Goal: Navigation & Orientation: Find specific page/section

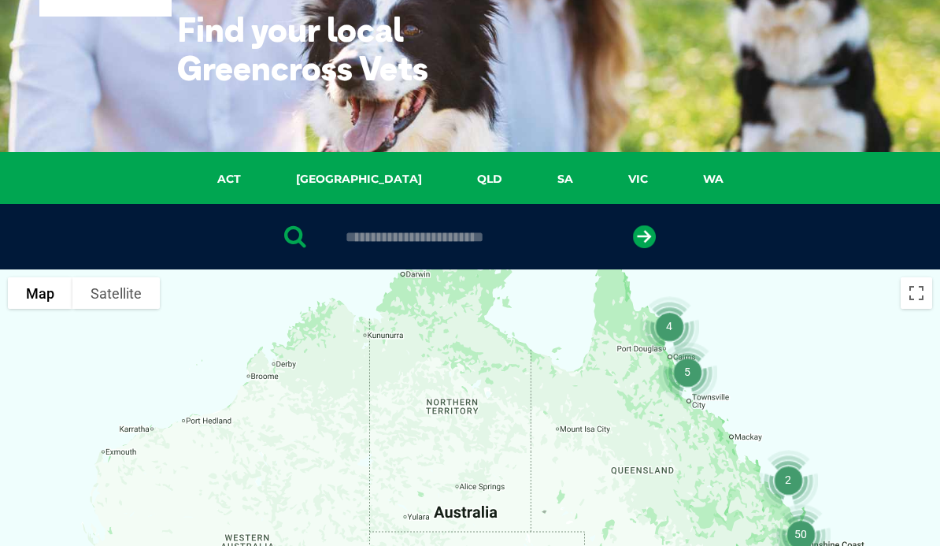
scroll to position [116, 0]
click at [450, 179] on link "QLD" at bounding box center [490, 179] width 80 height 18
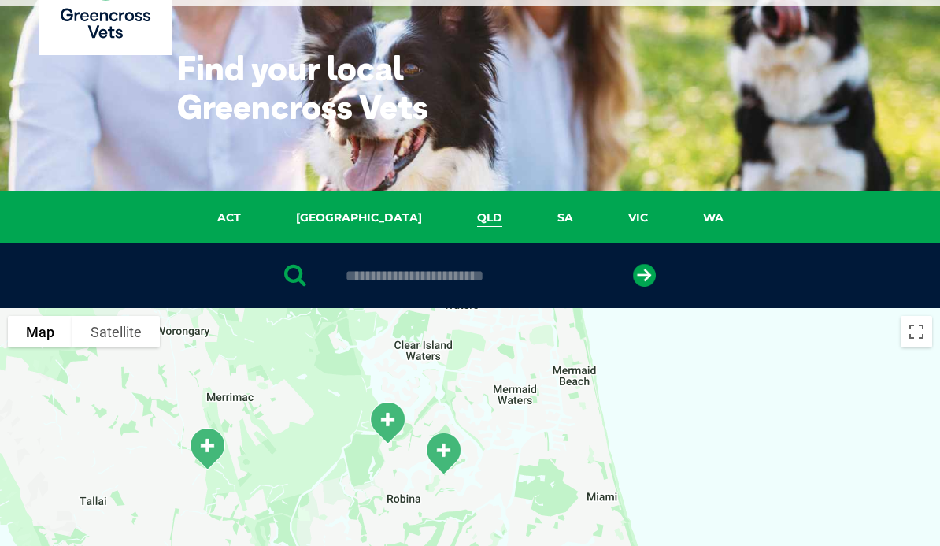
scroll to position [77, 0]
click at [371, 281] on input "text" at bounding box center [470, 276] width 264 height 16
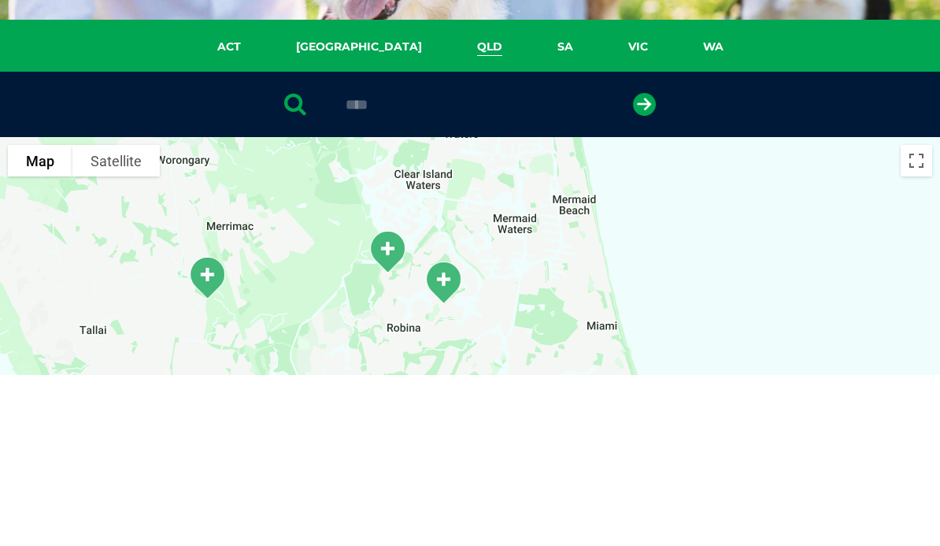
type input "****"
click at [644, 265] on button "submit" at bounding box center [644, 276] width 23 height 23
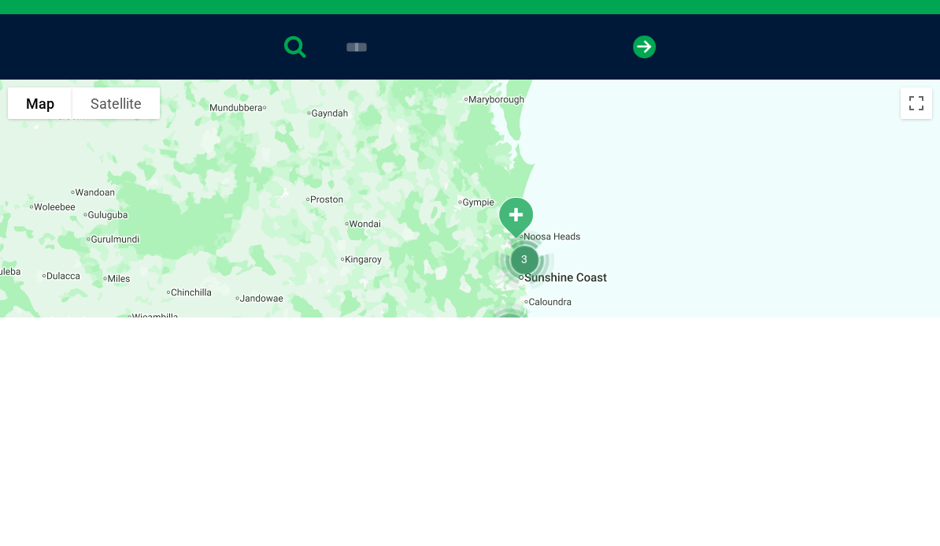
scroll to position [0, 0]
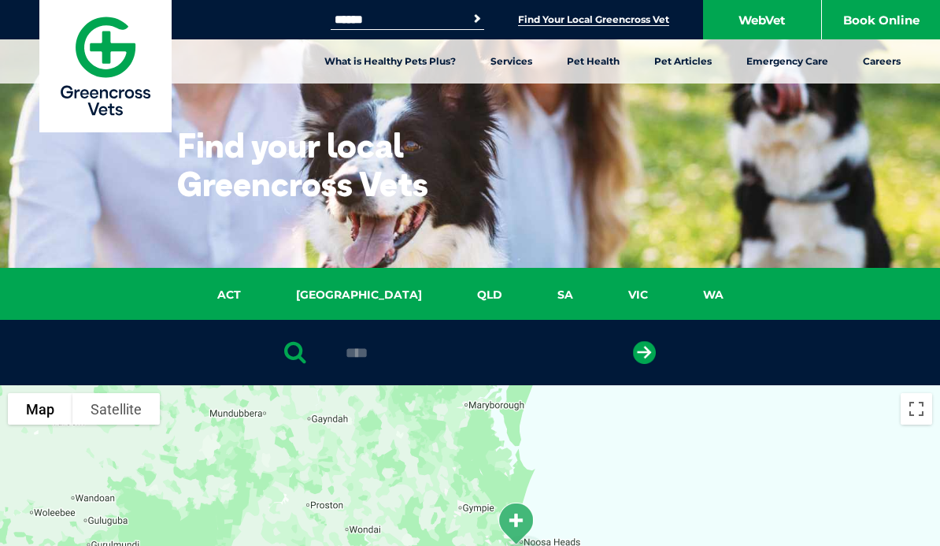
click at [602, 18] on link "Find Your Local Greencross Vet" at bounding box center [593, 19] width 151 height 13
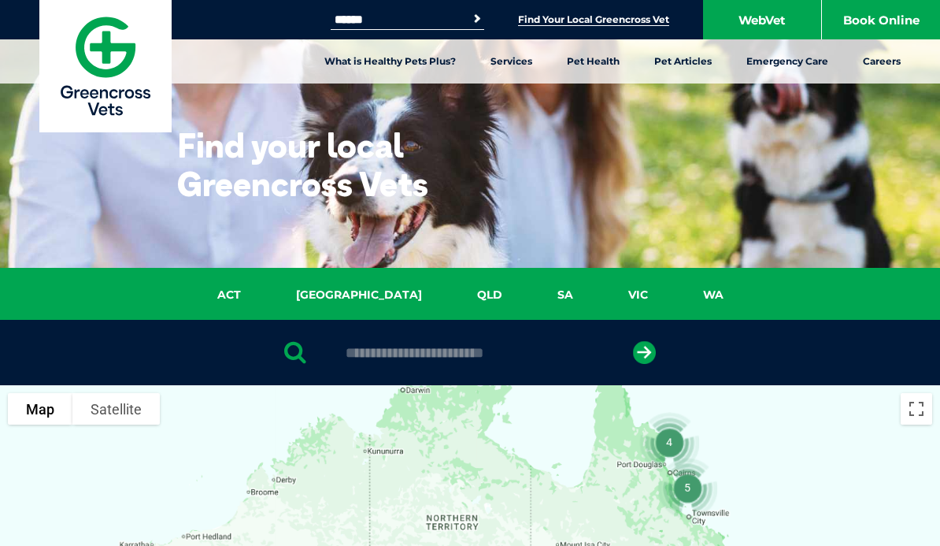
click at [390, 350] on input "text" at bounding box center [470, 353] width 264 height 16
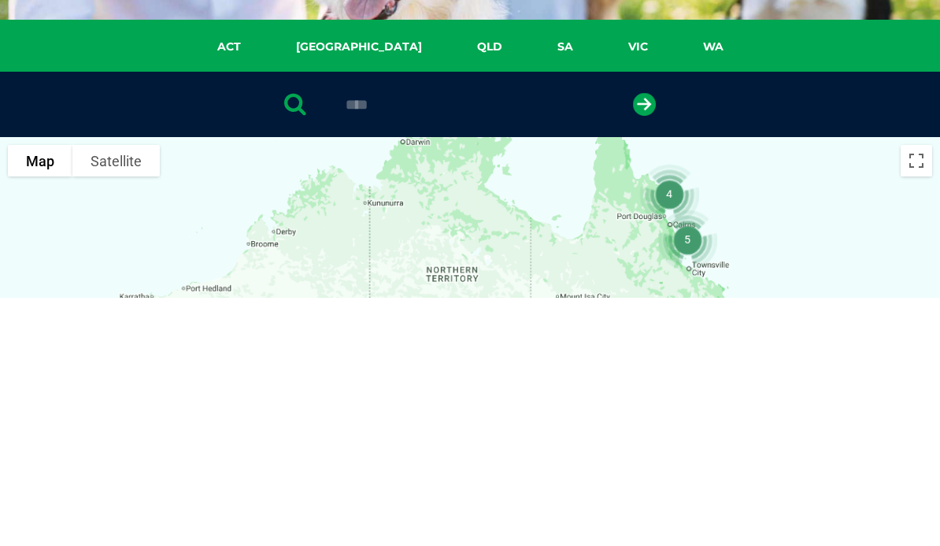
click at [644, 341] on button "submit" at bounding box center [644, 352] width 23 height 23
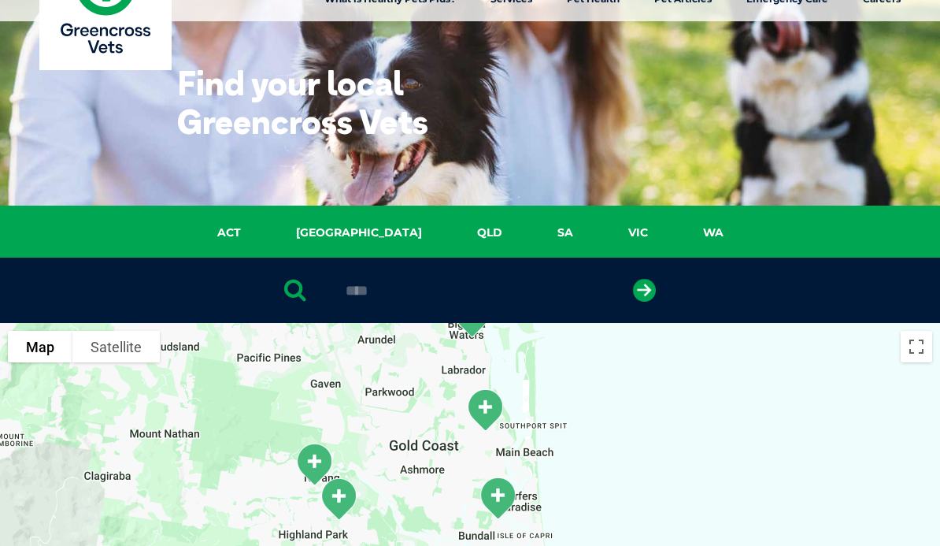
scroll to position [65, 0]
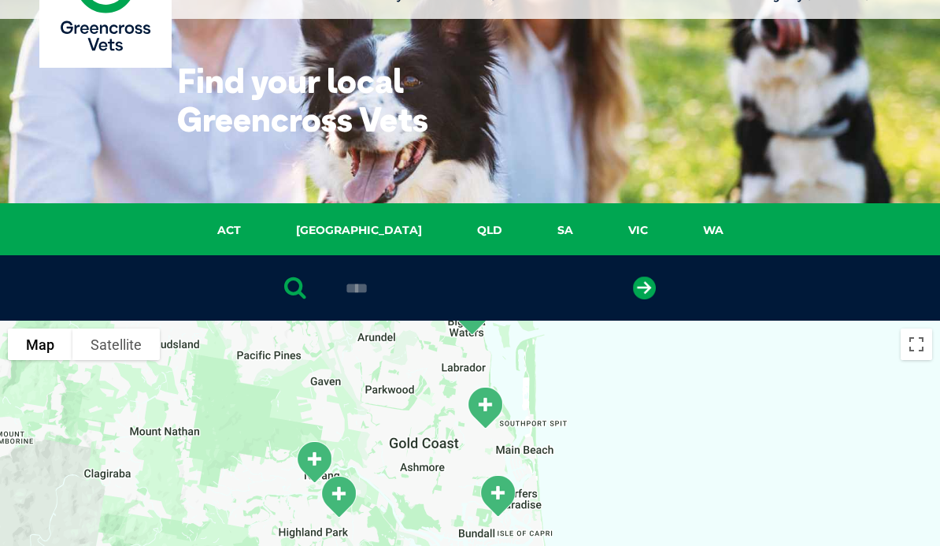
click at [448, 280] on input "****" at bounding box center [470, 288] width 264 height 16
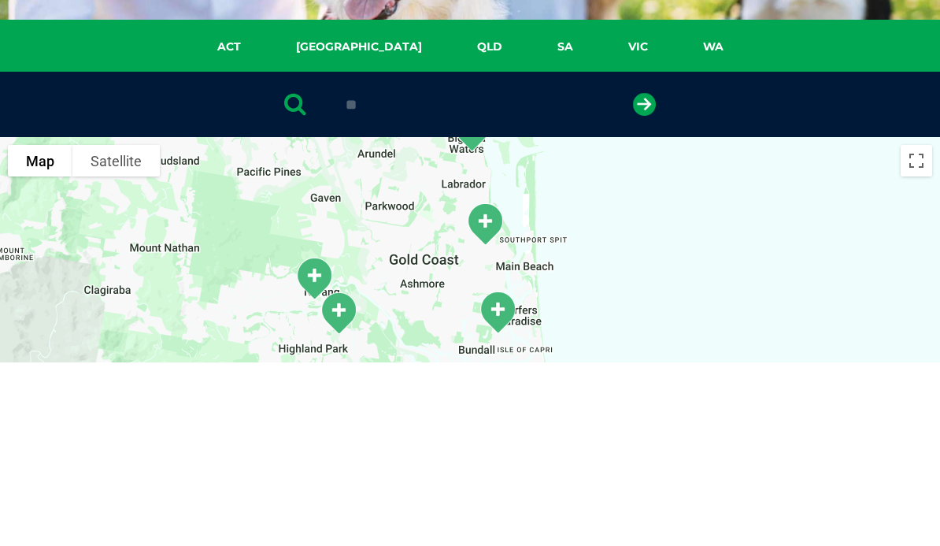
type input "*"
type input "*******"
click at [644, 277] on button "submit" at bounding box center [644, 288] width 23 height 23
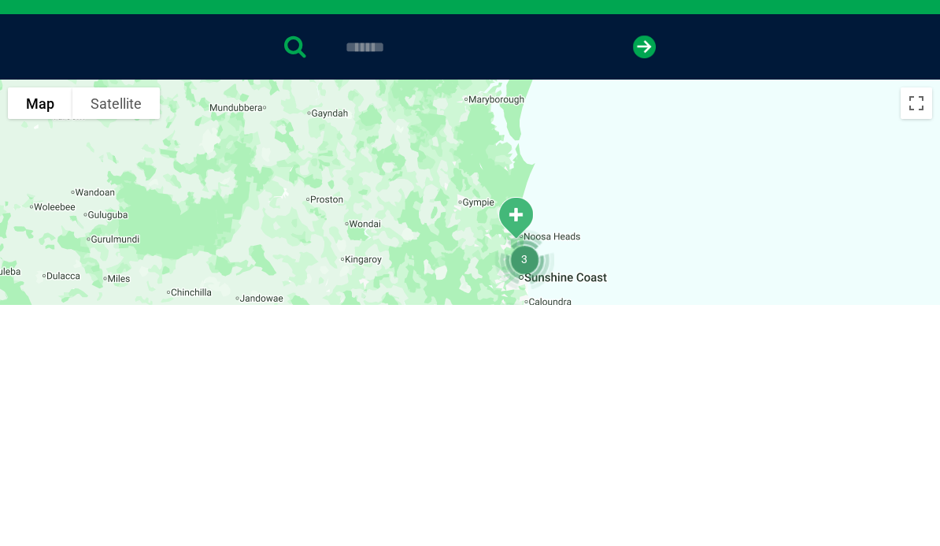
scroll to position [306, 0]
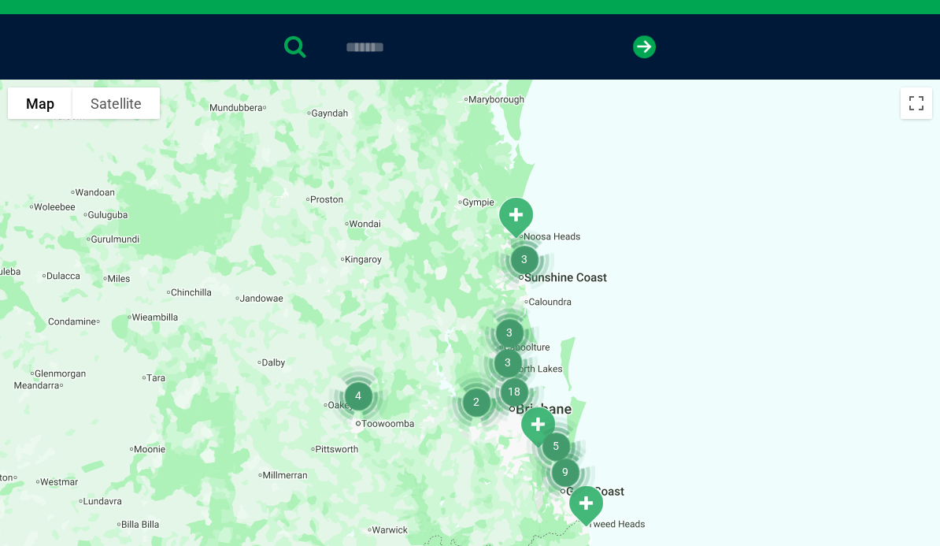
click at [650, 50] on icon "submit" at bounding box center [644, 46] width 23 height 23
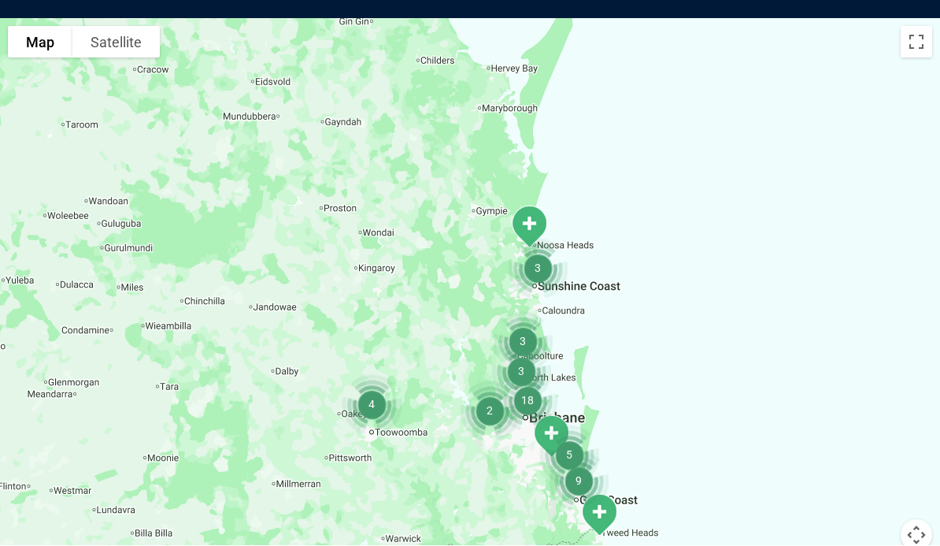
scroll to position [367, 0]
click at [920, 44] on button "Toggle fullscreen view" at bounding box center [917, 42] width 32 height 32
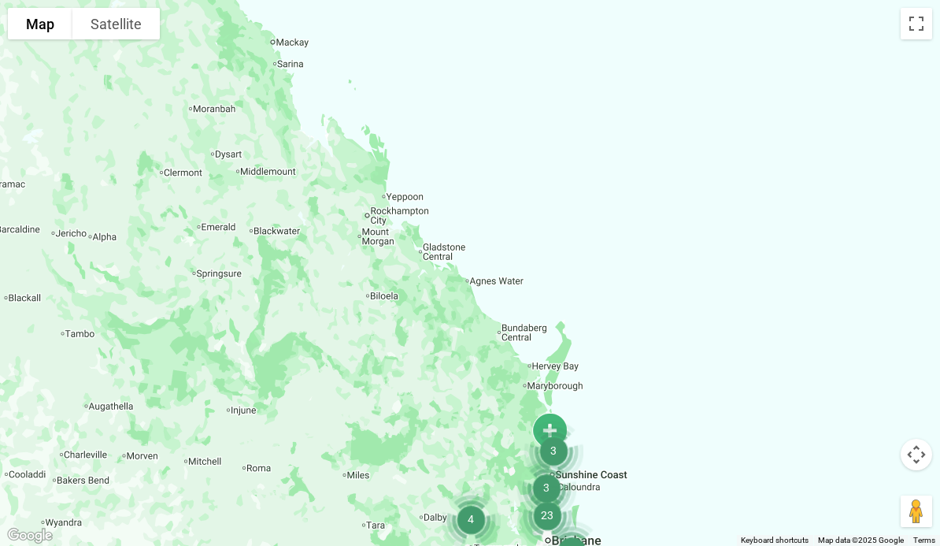
scroll to position [0, 0]
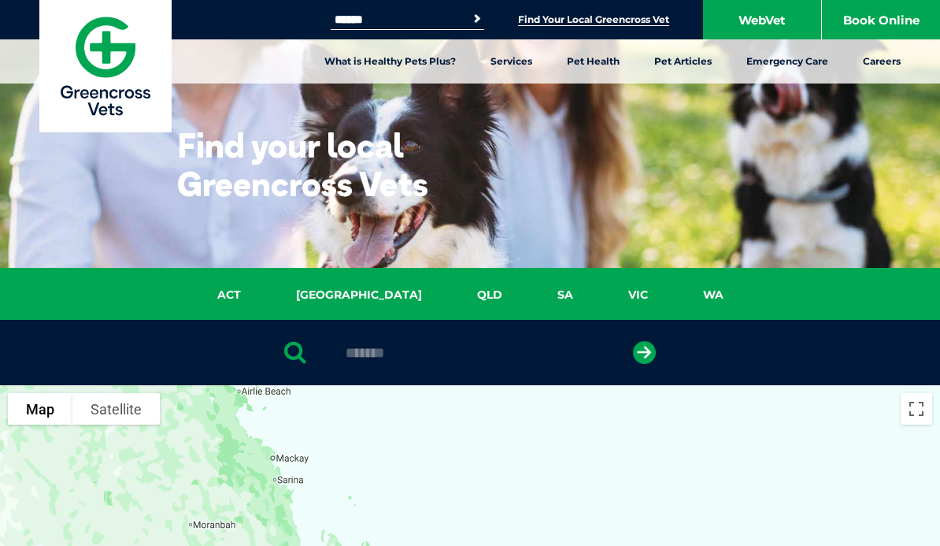
click at [618, 17] on link "Find Your Local Greencross Vet" at bounding box center [593, 19] width 151 height 13
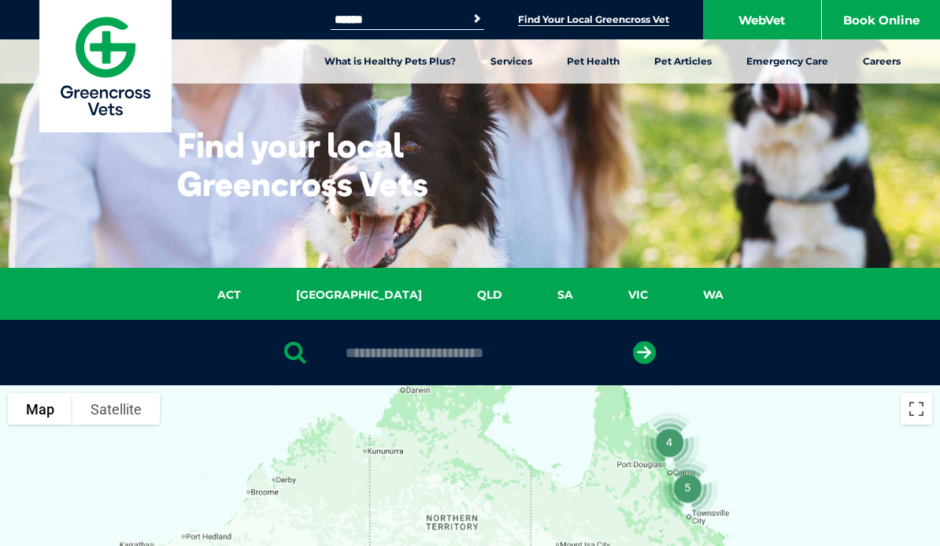
click at [434, 345] on input "text" at bounding box center [470, 353] width 264 height 16
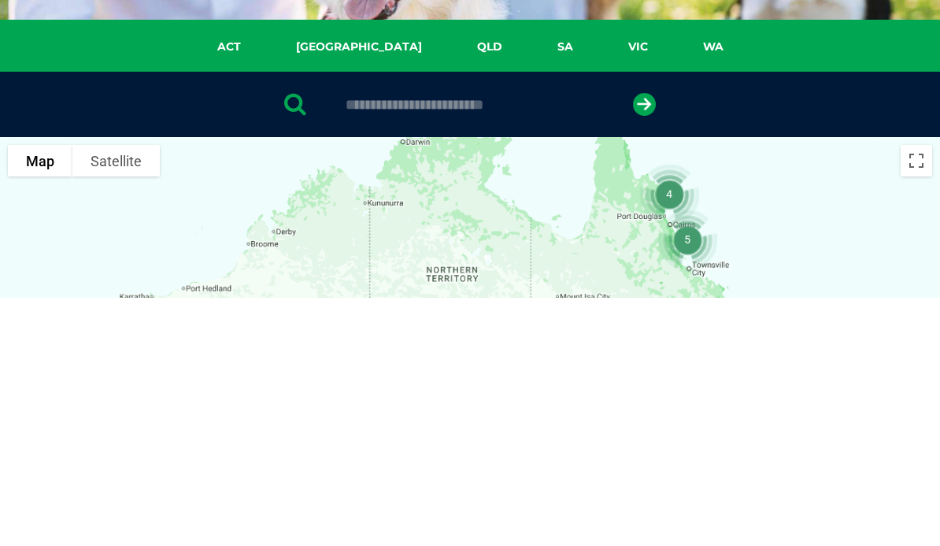
click at [456, 286] on link "QLD" at bounding box center [490, 295] width 80 height 18
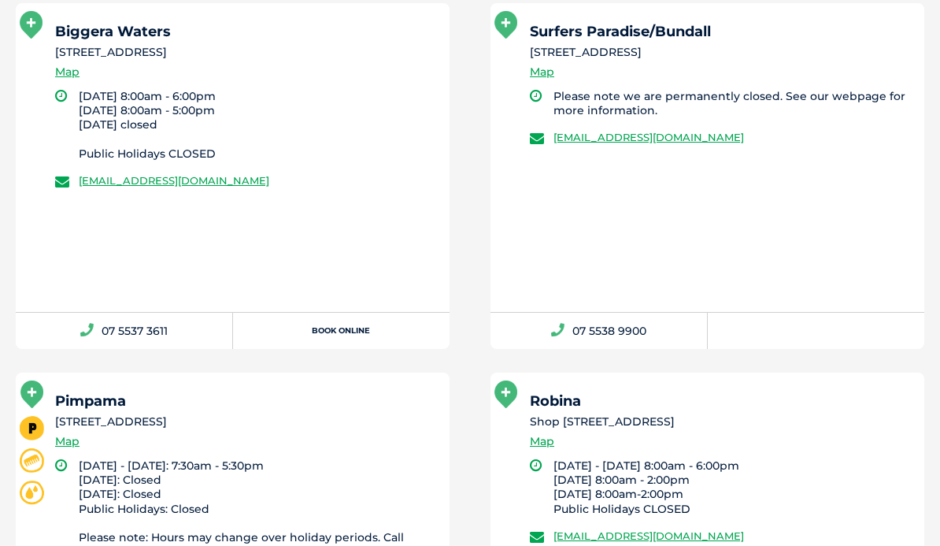
scroll to position [5797, 0]
